Goal: Task Accomplishment & Management: Manage account settings

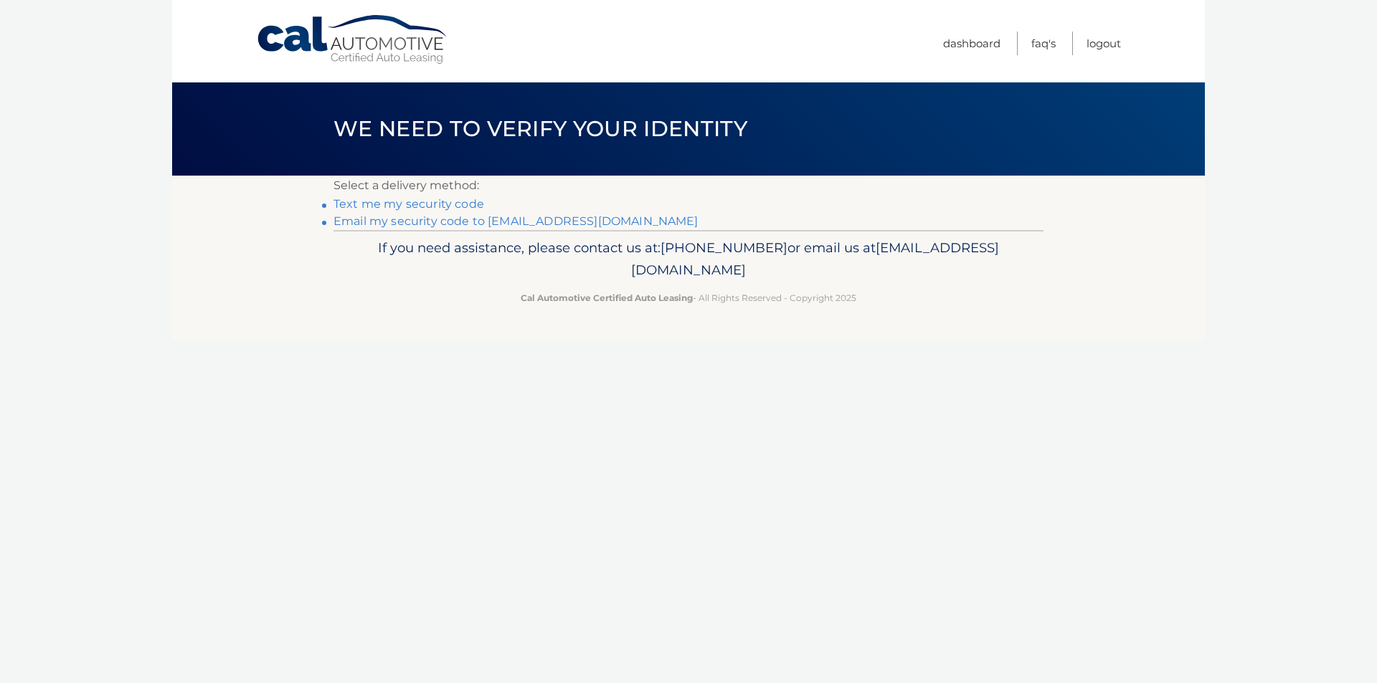
click at [576, 220] on link "Email my security code to m******@dakott.com" at bounding box center [515, 221] width 365 height 14
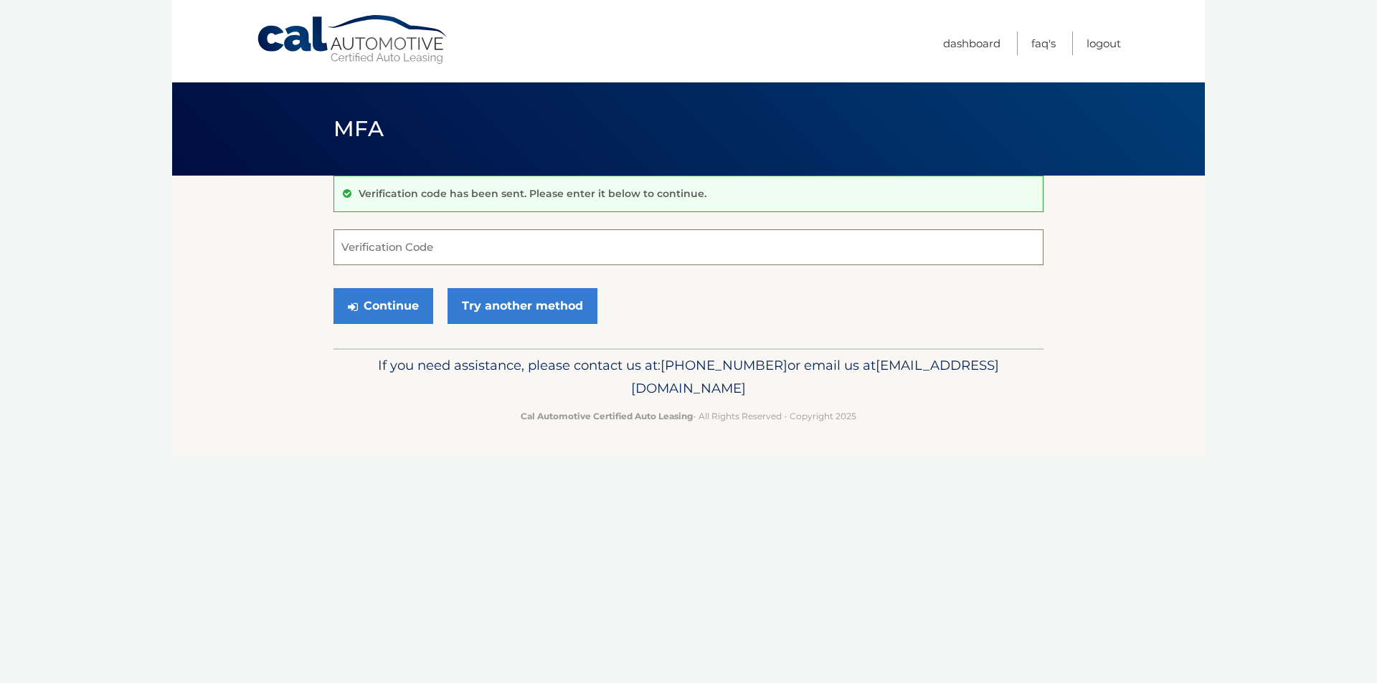
paste input "393403"
click at [398, 297] on button "Continue" at bounding box center [383, 306] width 100 height 36
click at [392, 307] on button "Continue" at bounding box center [383, 306] width 100 height 36
type input "3"
type input "393403"
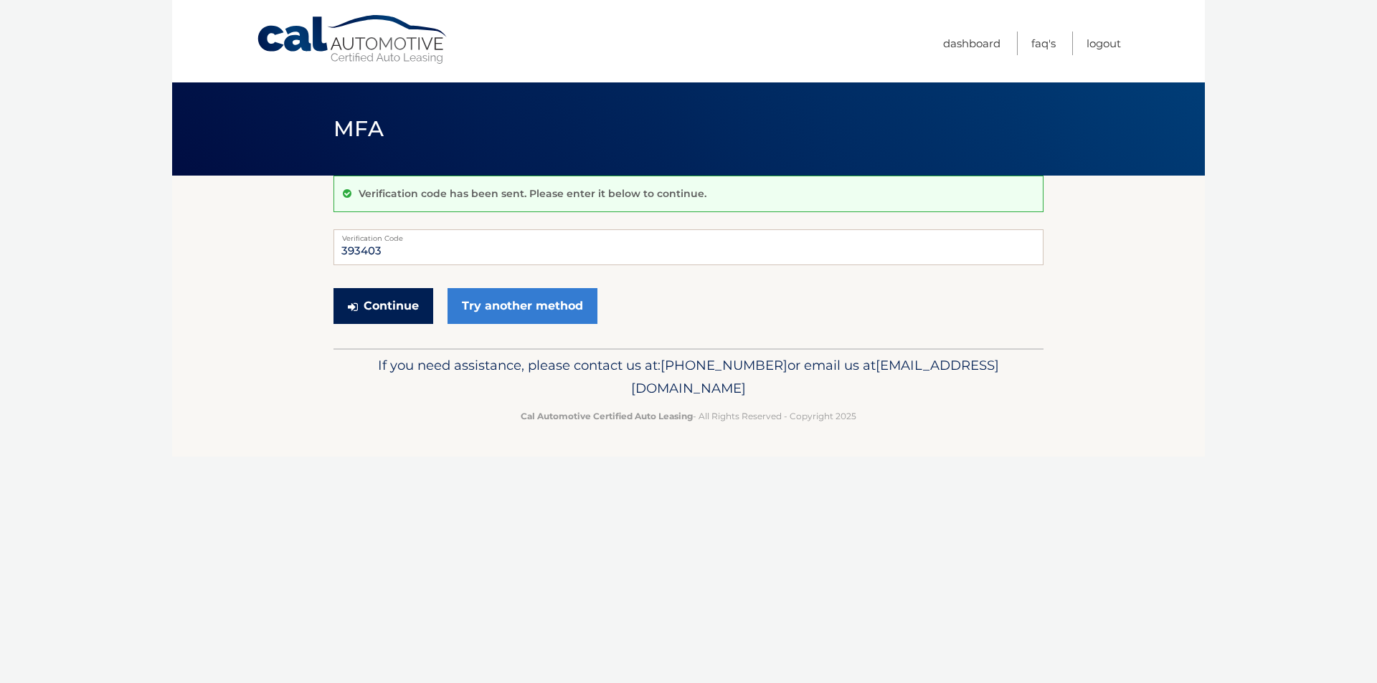
click at [405, 300] on button "Continue" at bounding box center [383, 306] width 100 height 36
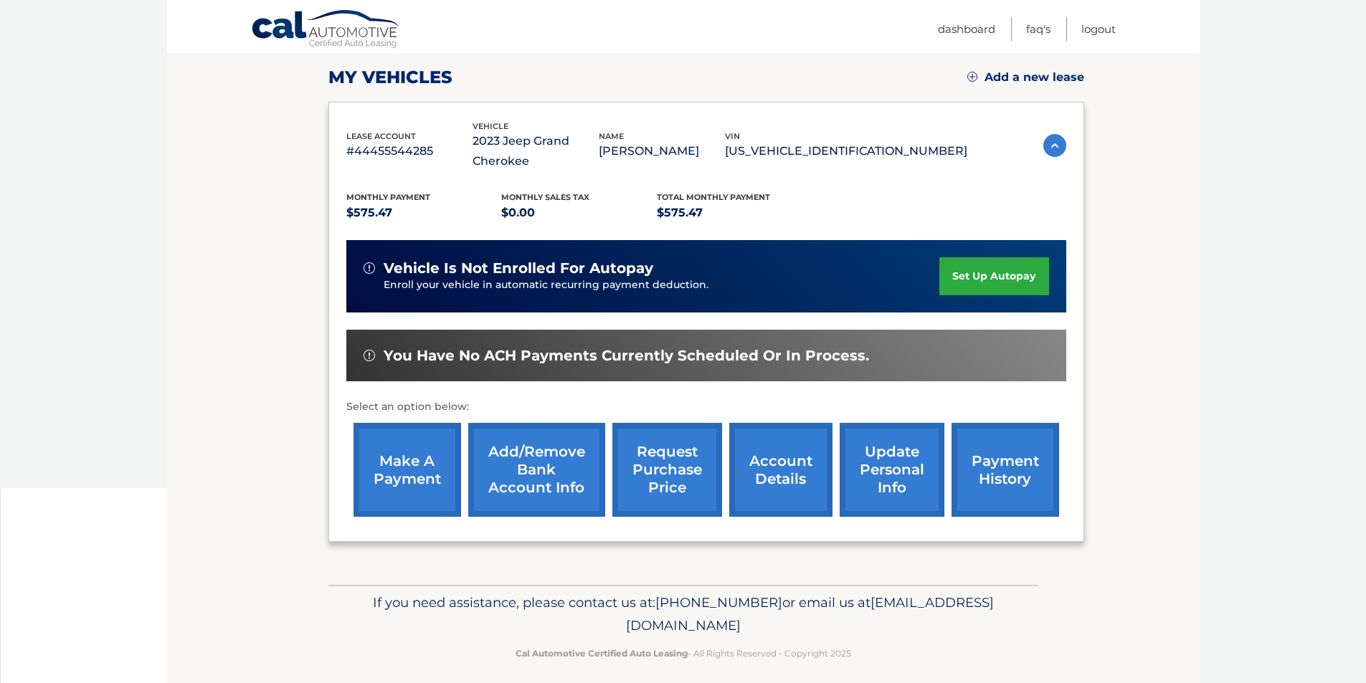
scroll to position [206, 0]
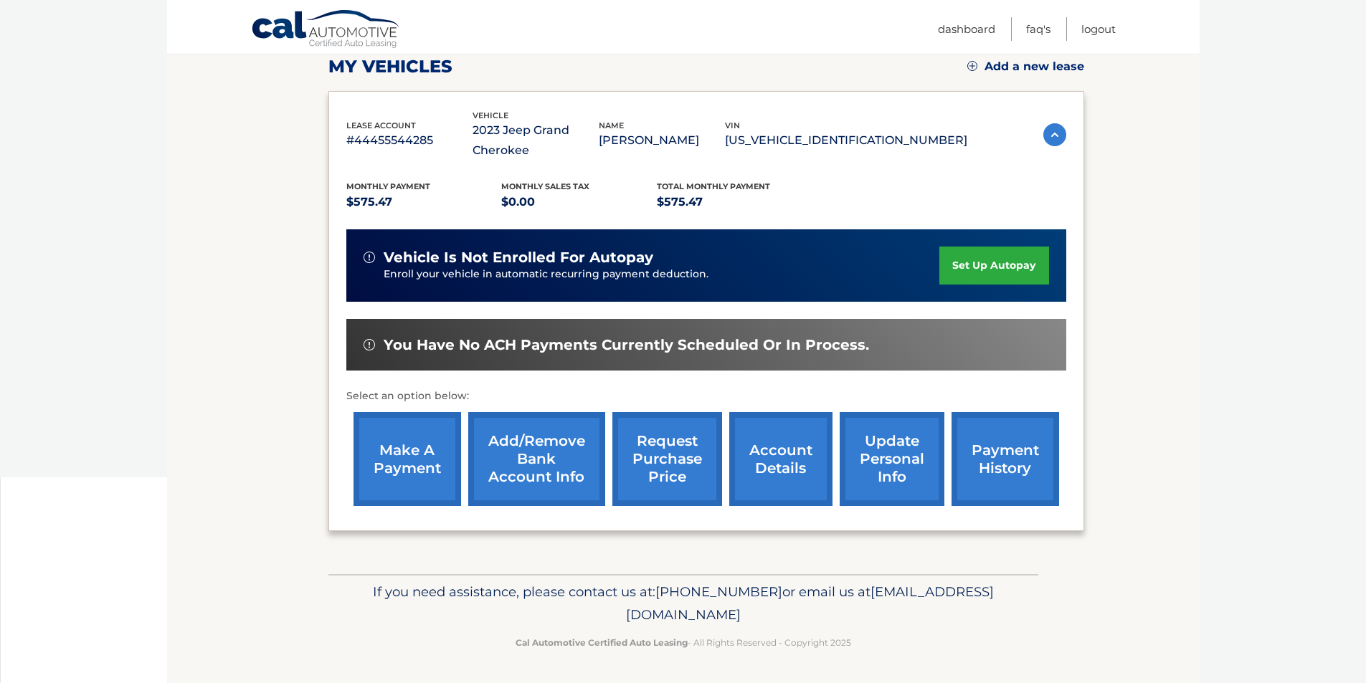
click at [773, 432] on link "account details" at bounding box center [780, 459] width 103 height 94
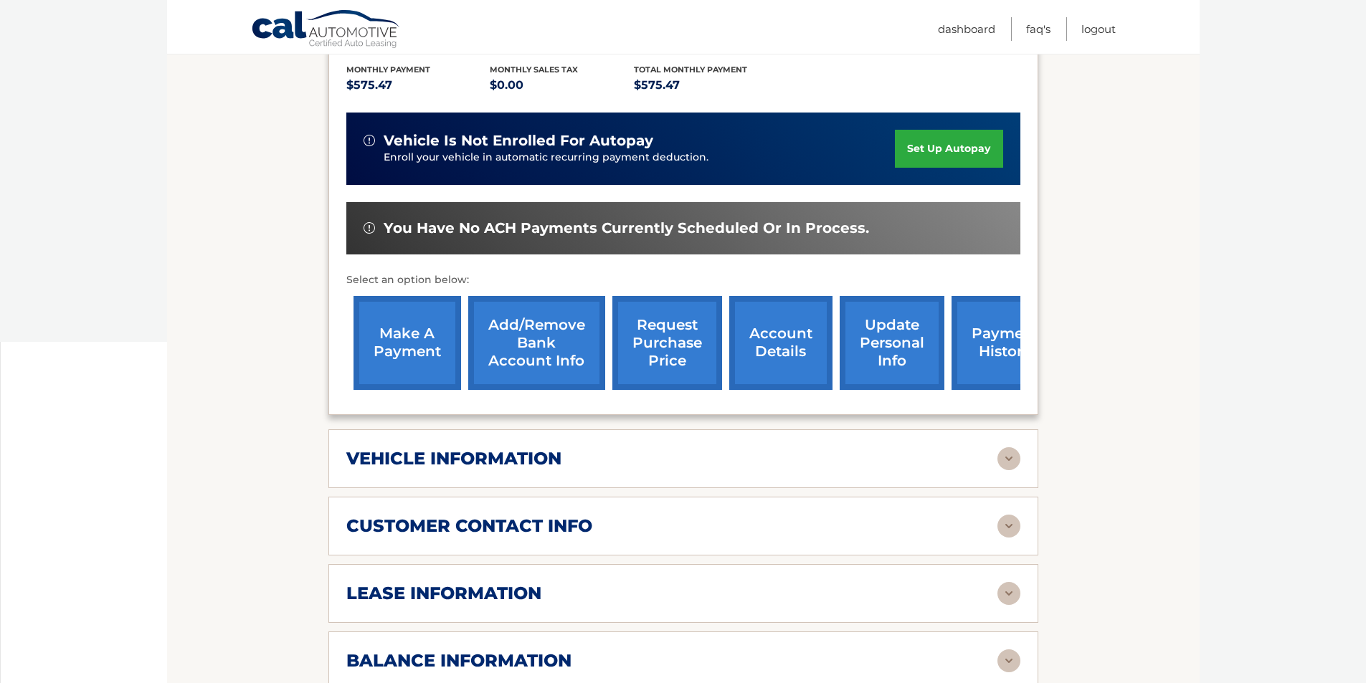
scroll to position [430, 0]
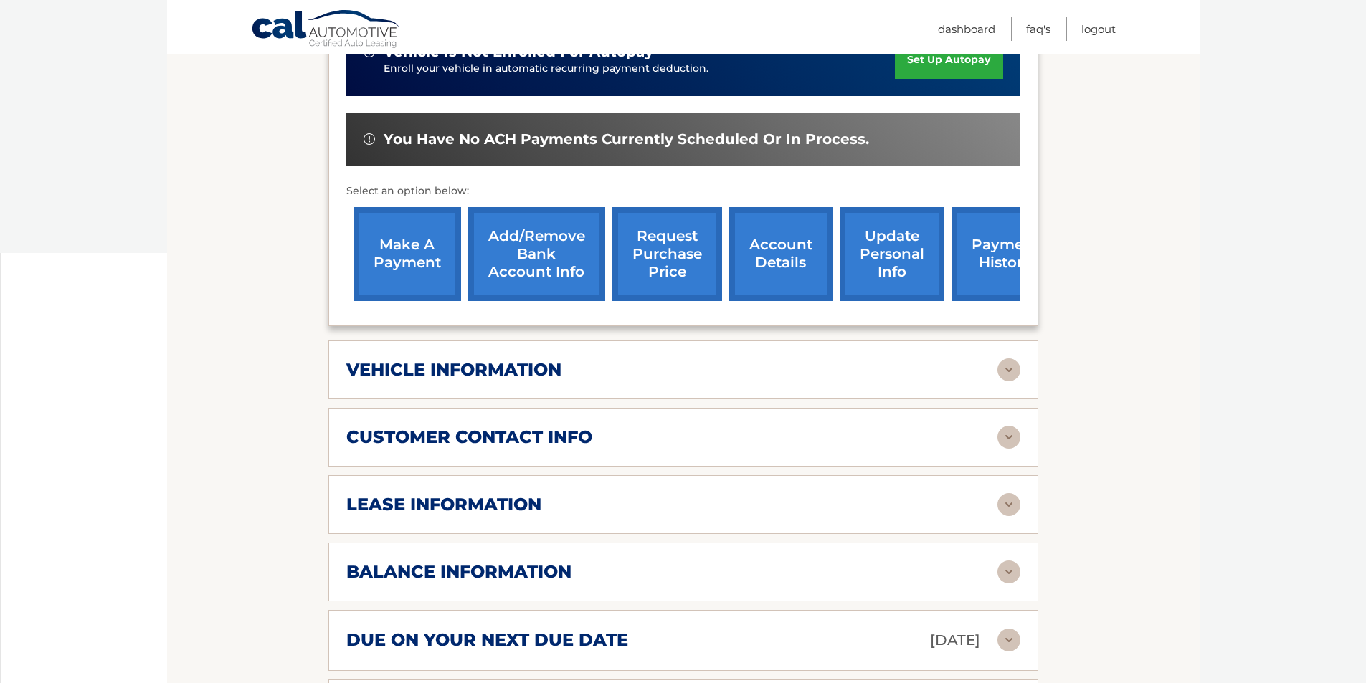
click at [1000, 503] on img at bounding box center [1008, 504] width 23 height 23
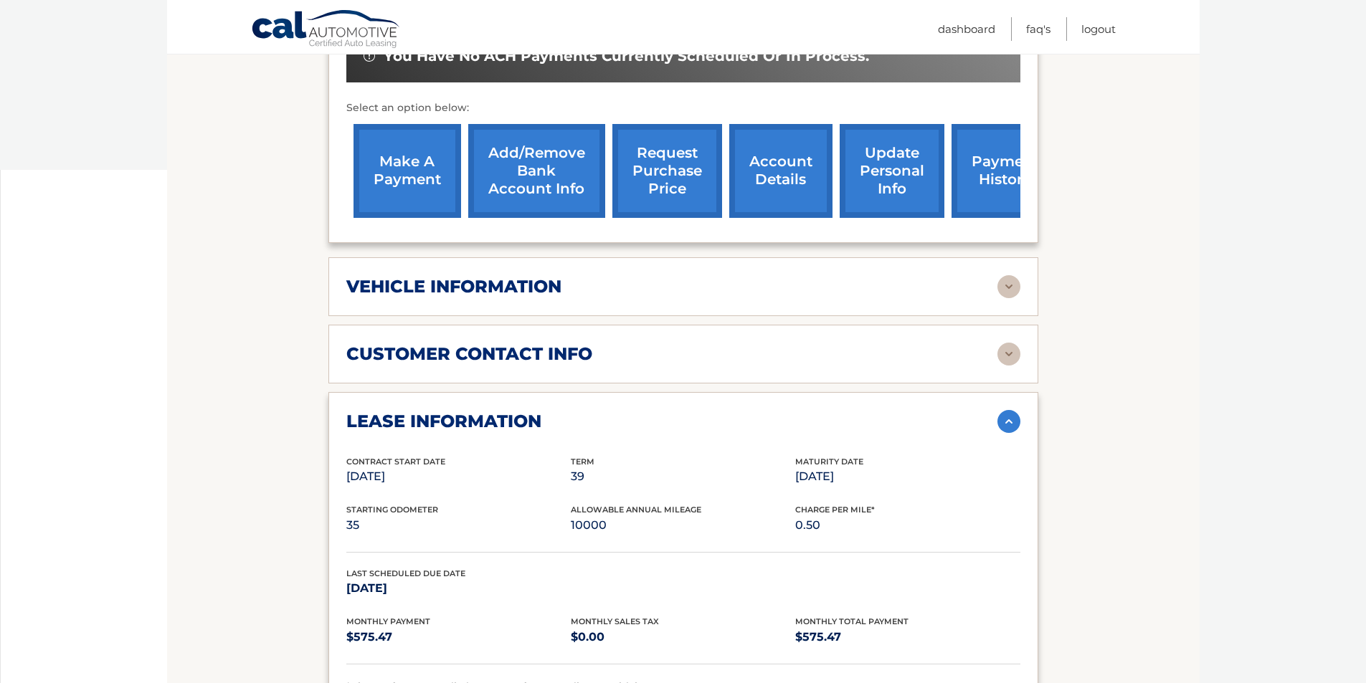
scroll to position [574, 0]
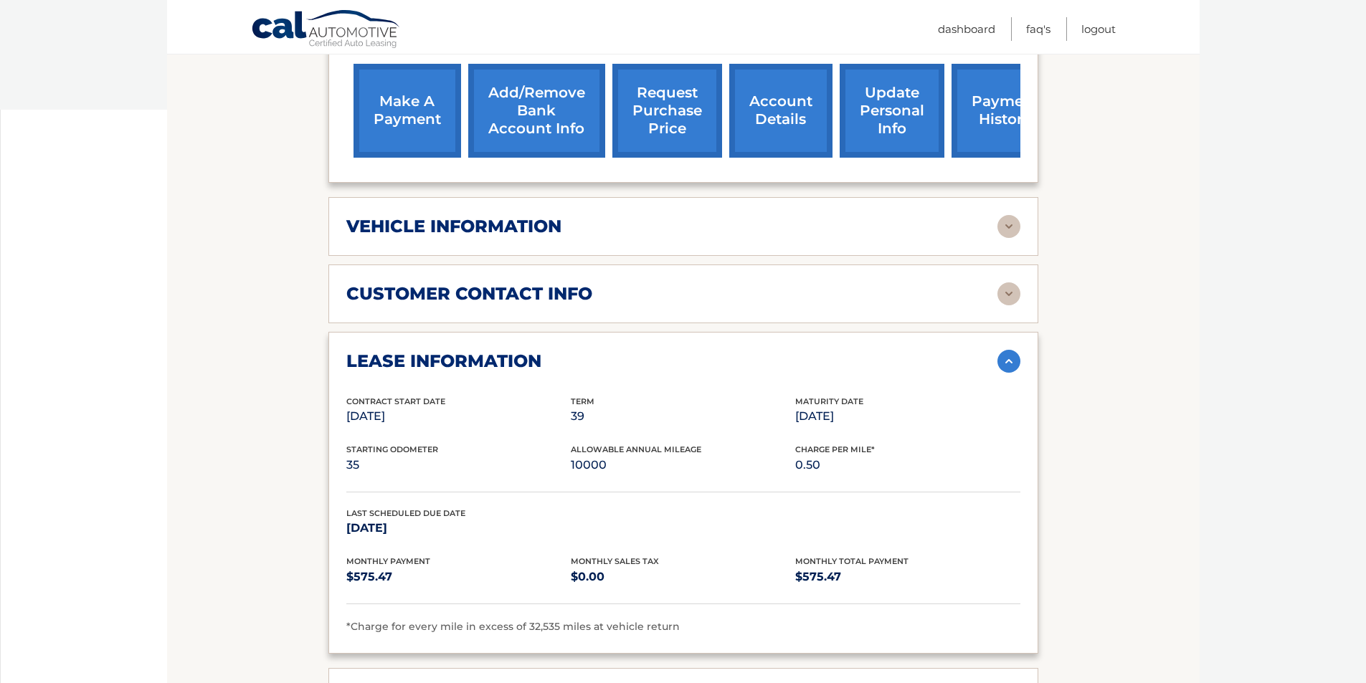
click at [580, 237] on div "vehicle information" at bounding box center [671, 227] width 651 height 22
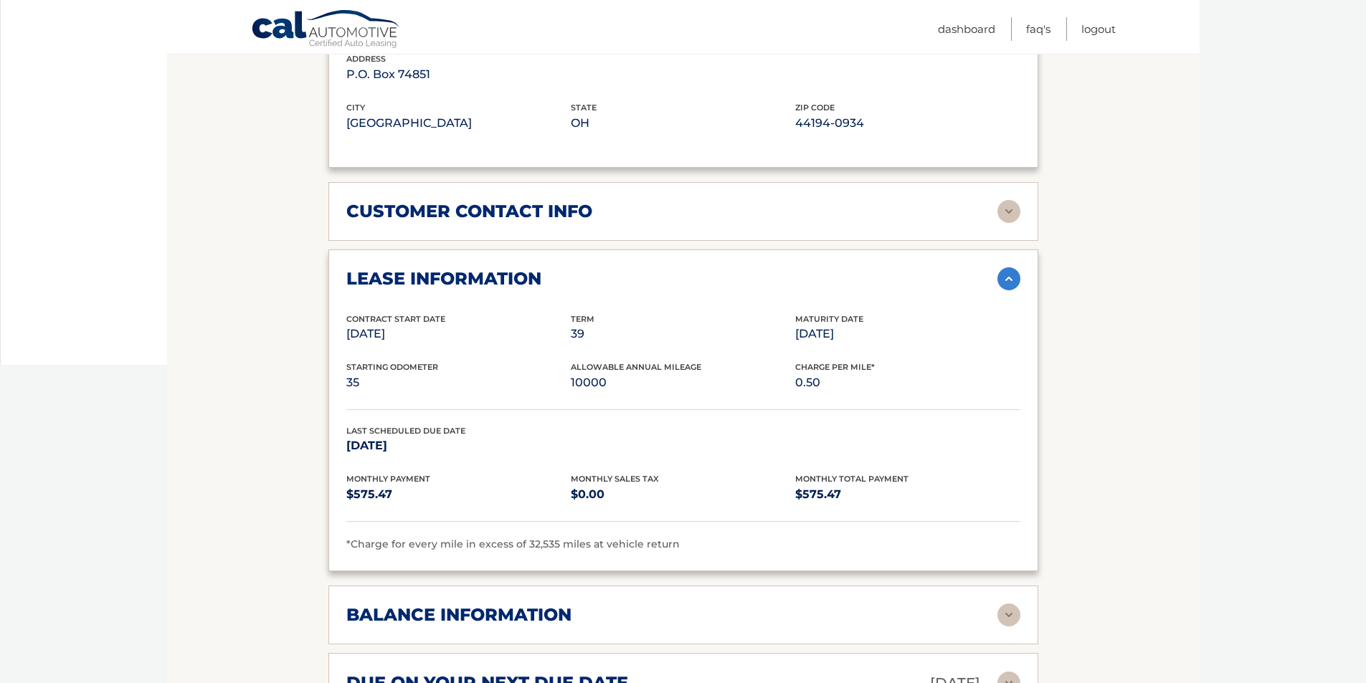
scroll to position [1004, 0]
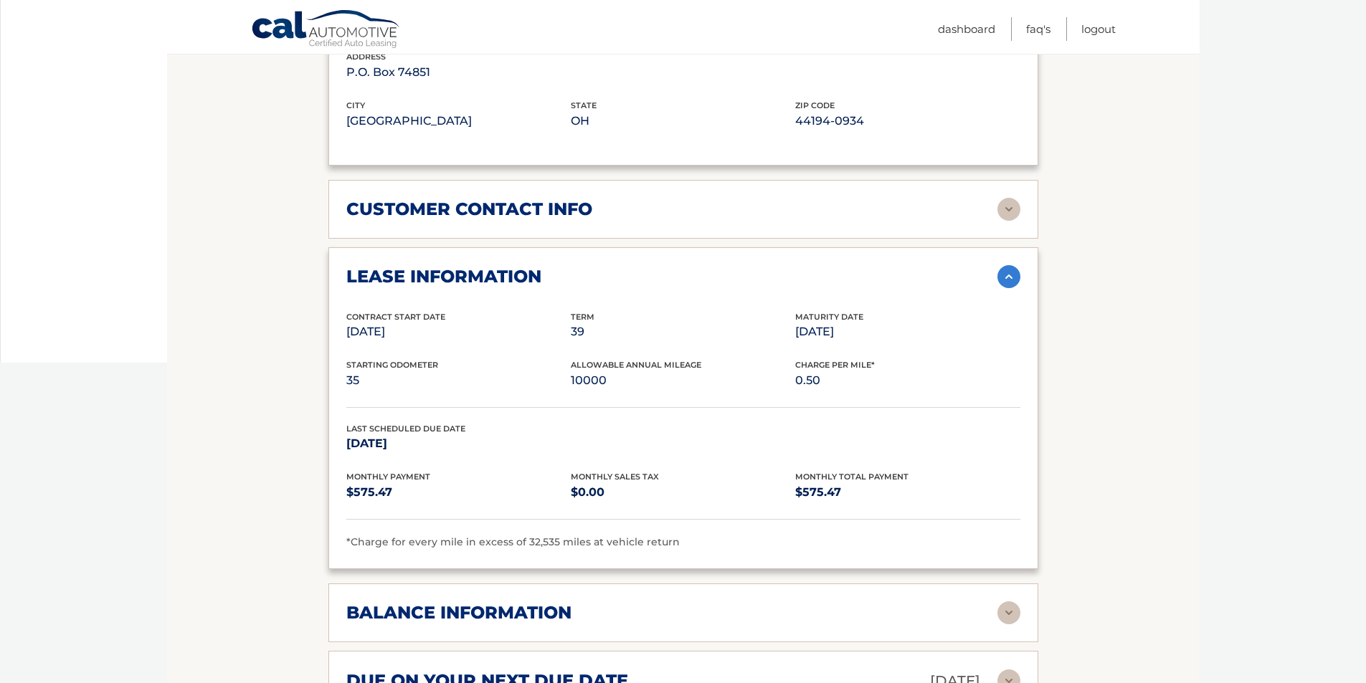
click at [582, 217] on h2 "customer contact info" at bounding box center [469, 210] width 246 height 22
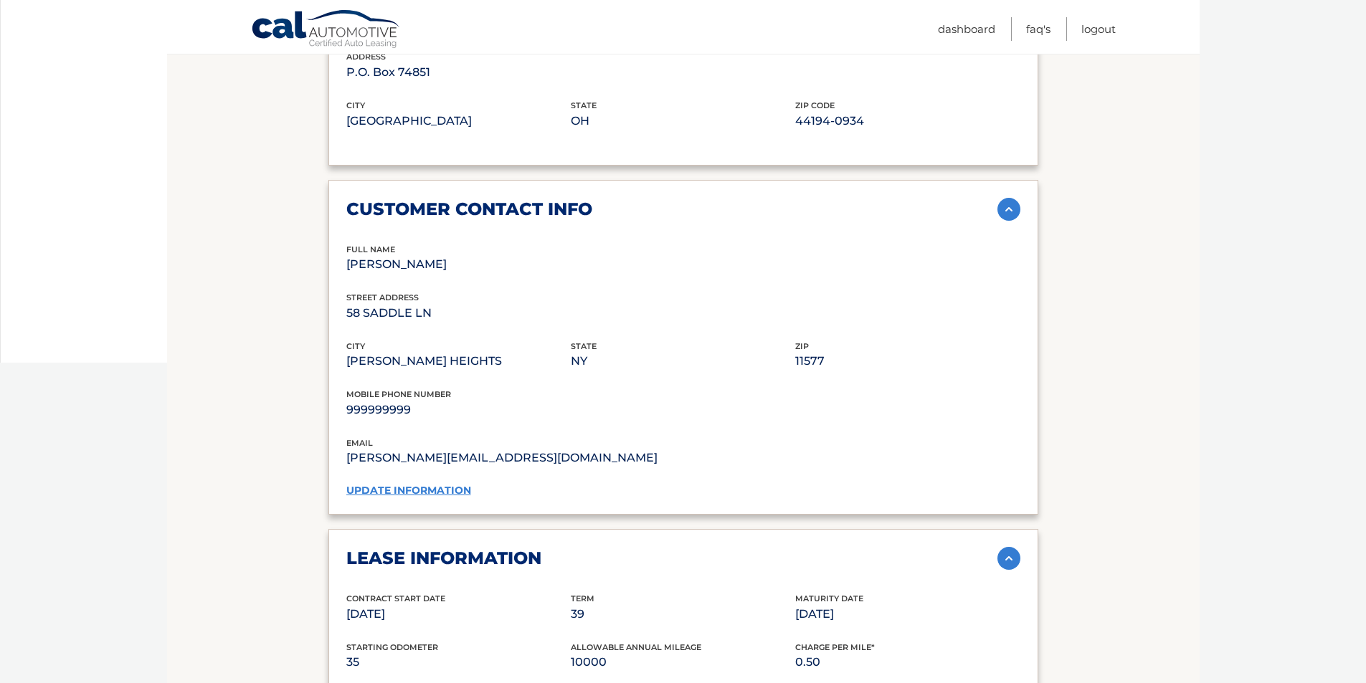
click at [455, 488] on link "update information" at bounding box center [408, 490] width 125 height 13
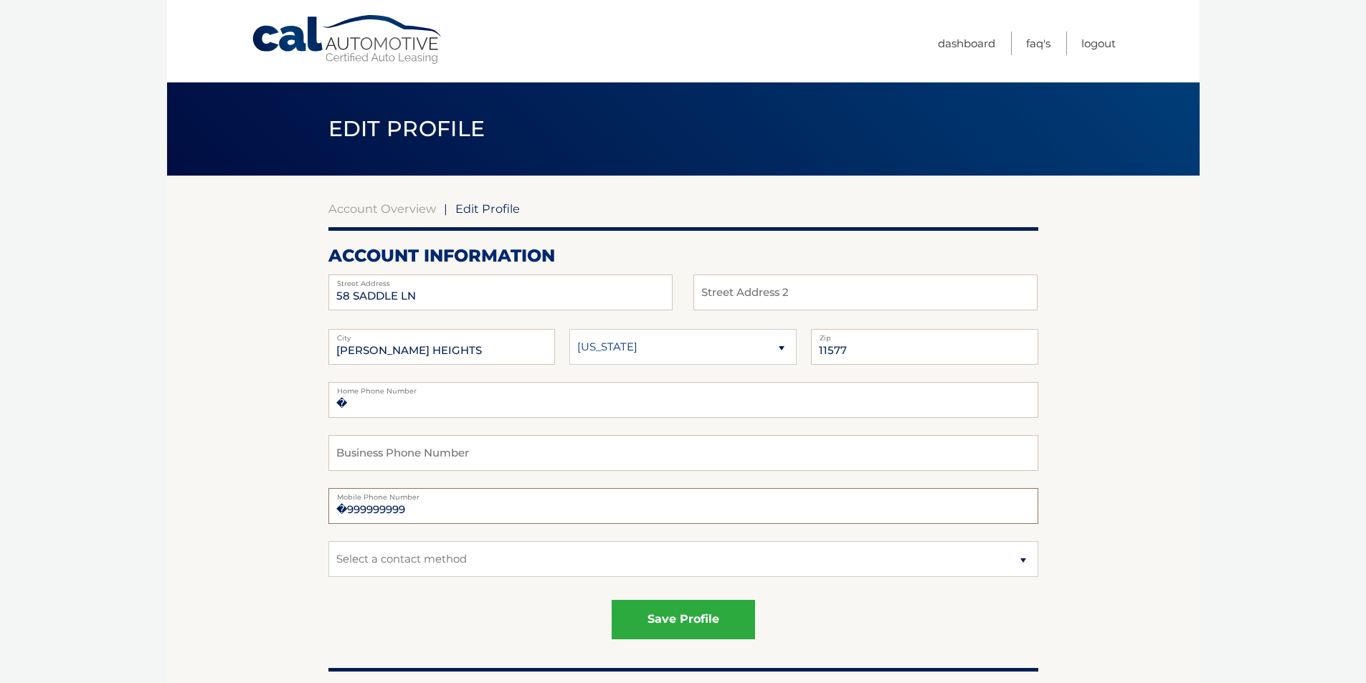
click at [412, 507] on input "�999999999" at bounding box center [683, 506] width 710 height 36
drag, startPoint x: 408, startPoint y: 508, endPoint x: 349, endPoint y: 506, distance: 59.6
click at [349, 506] on input "�999999999" at bounding box center [683, 506] width 710 height 36
type input "�9179406795"
click at [676, 605] on button "save profile" at bounding box center [683, 619] width 143 height 39
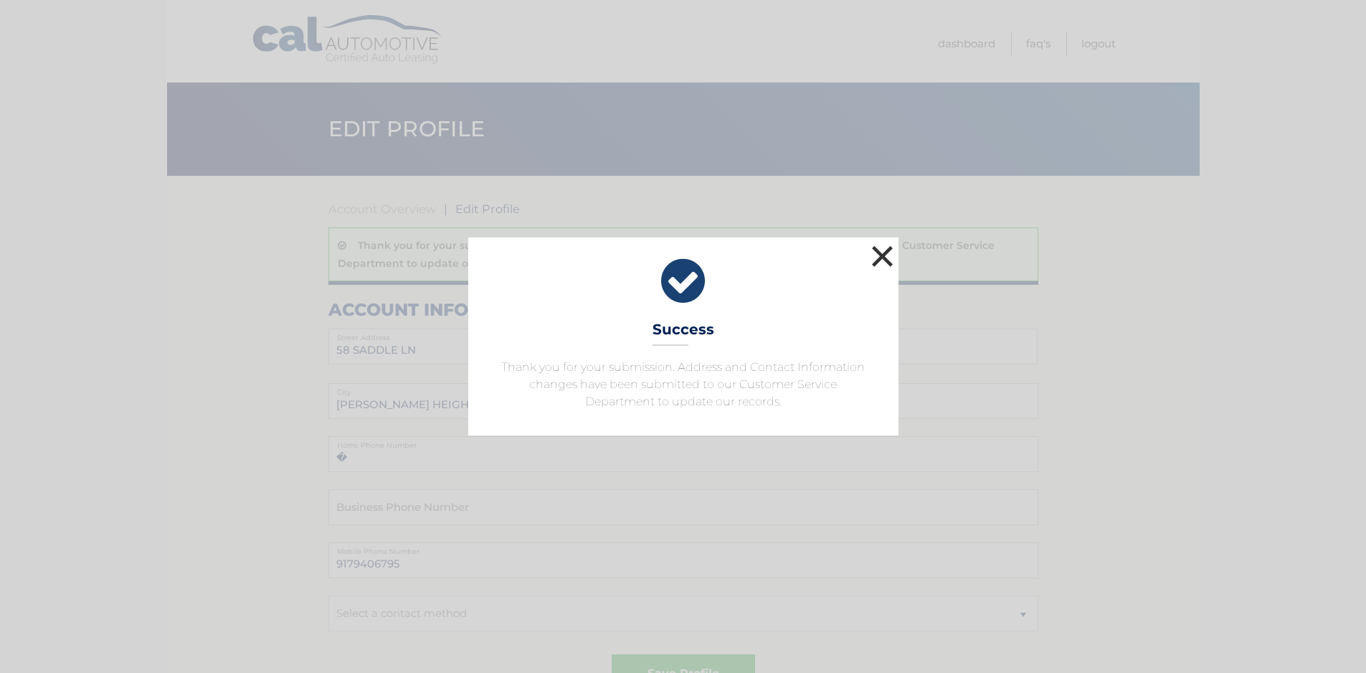
click at [878, 257] on button "×" at bounding box center [882, 256] width 29 height 29
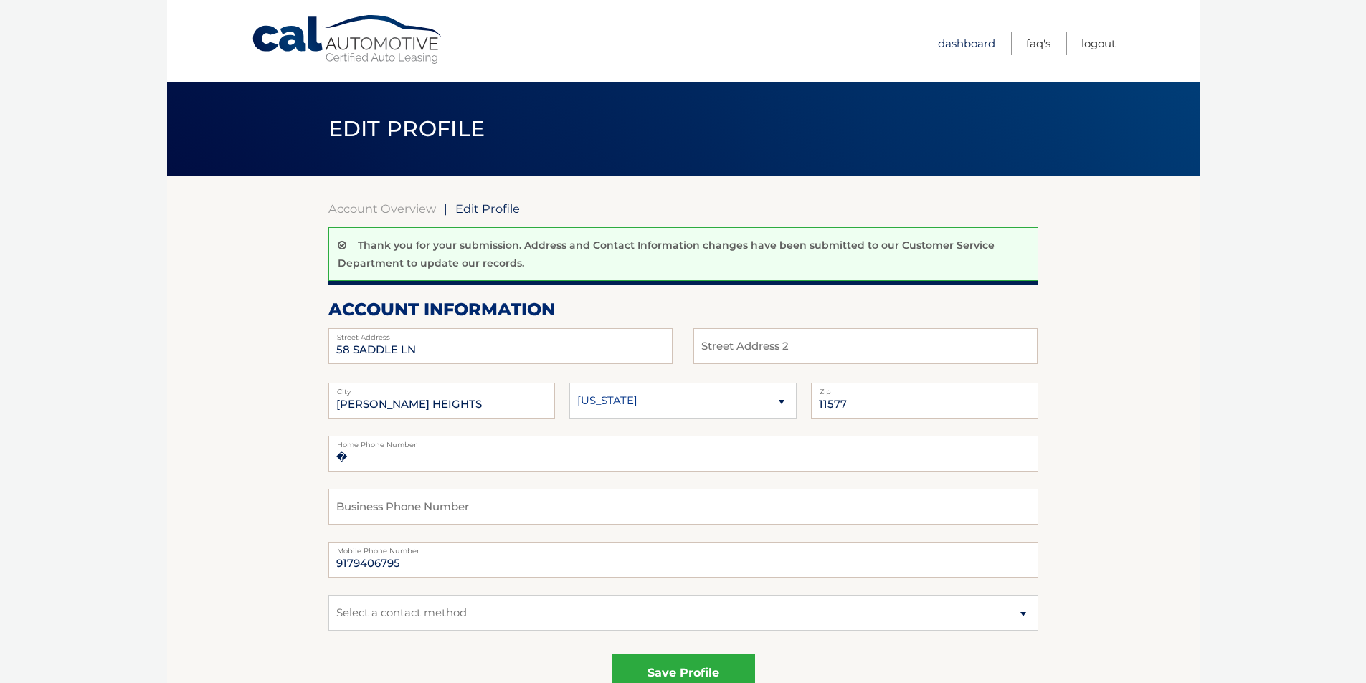
click at [962, 44] on link "Dashboard" at bounding box center [966, 44] width 57 height 24
